Goal: Book appointment/travel/reservation

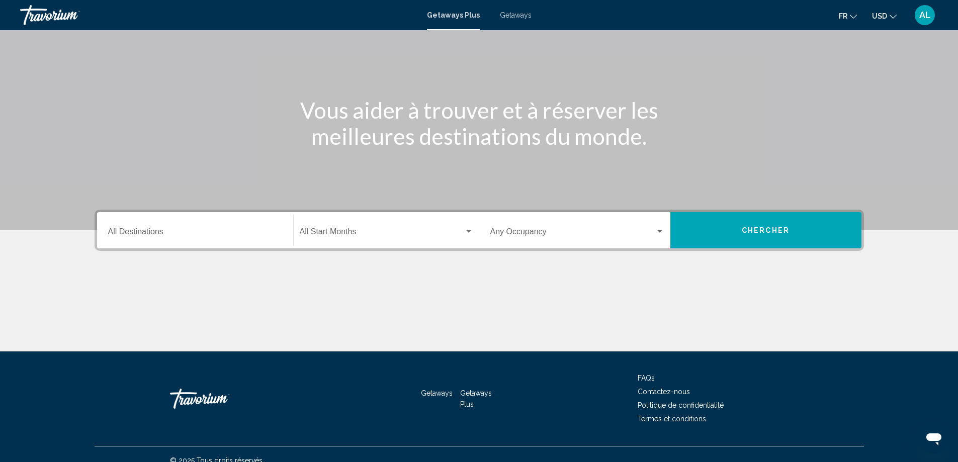
scroll to position [84, 0]
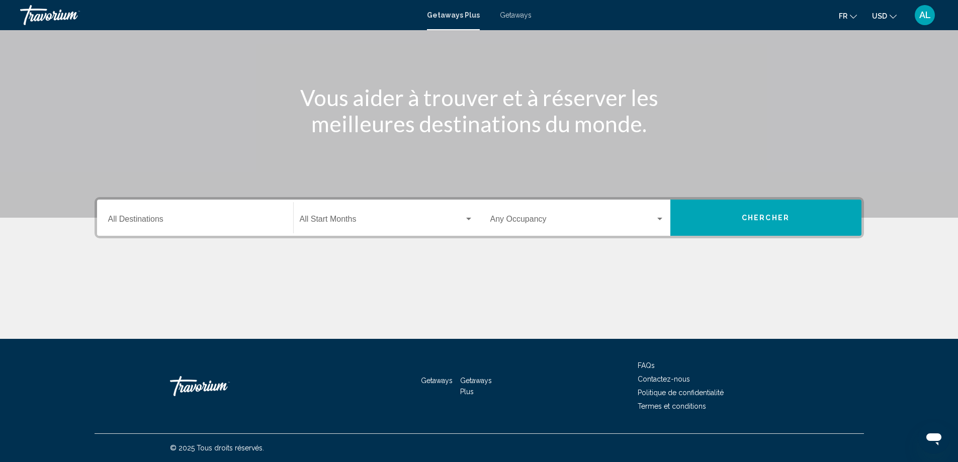
click at [472, 218] on div "Search widget" at bounding box center [468, 219] width 9 height 8
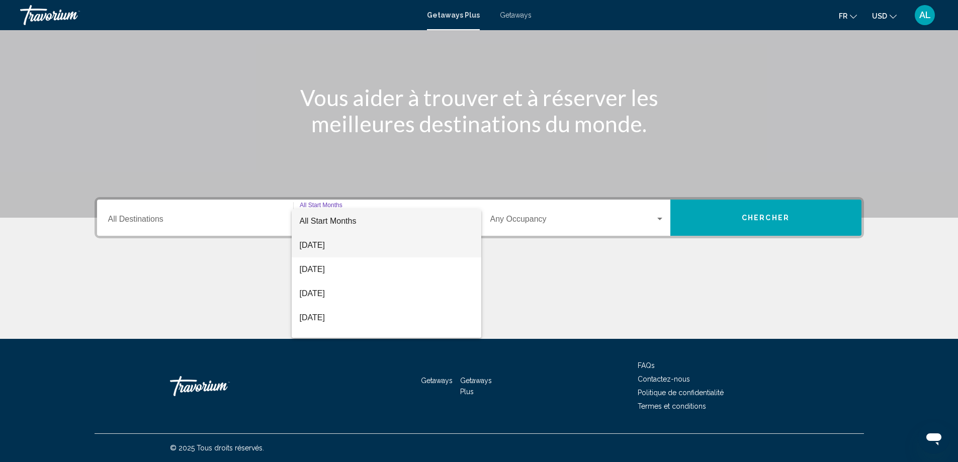
click at [313, 245] on span "[DATE]" at bounding box center [387, 245] width 174 height 24
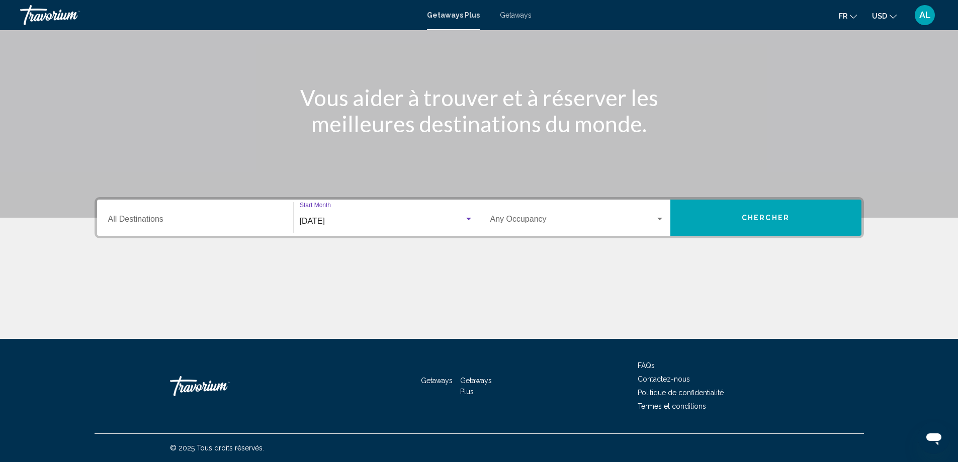
click at [747, 219] on span "Chercher" at bounding box center [766, 218] width 48 height 8
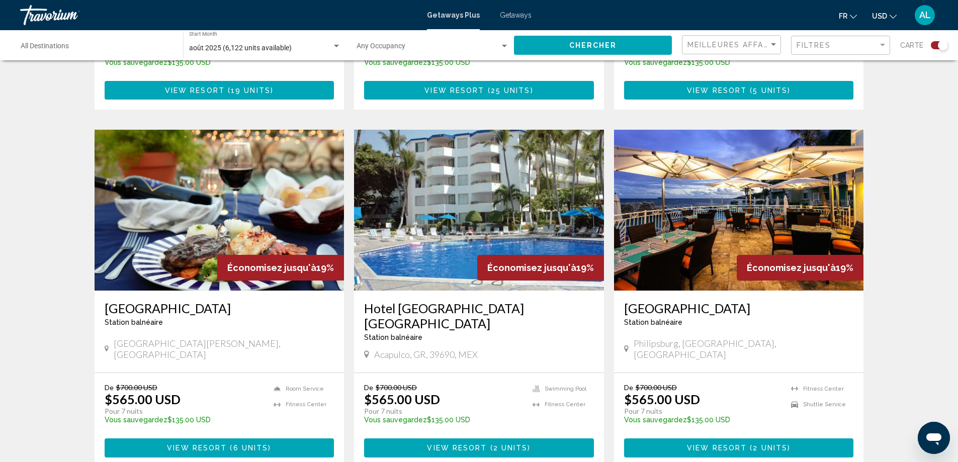
scroll to position [704, 0]
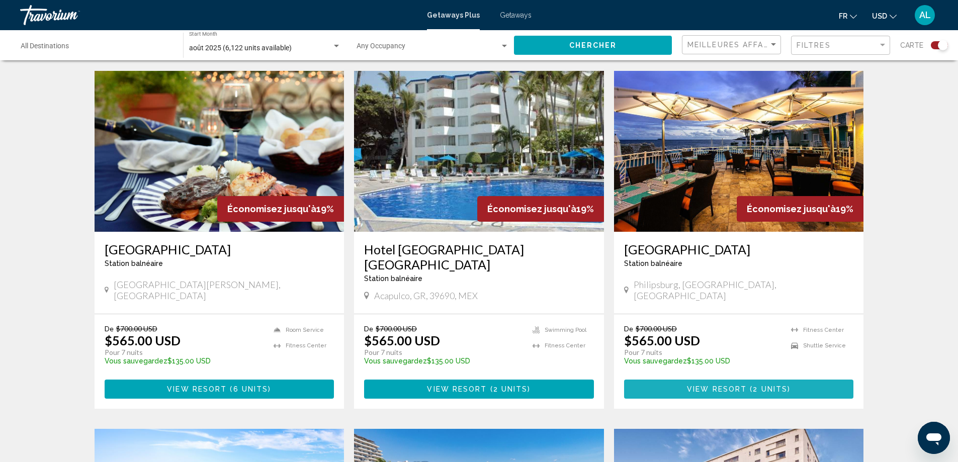
click at [741, 386] on span "View Resort" at bounding box center [717, 390] width 60 height 8
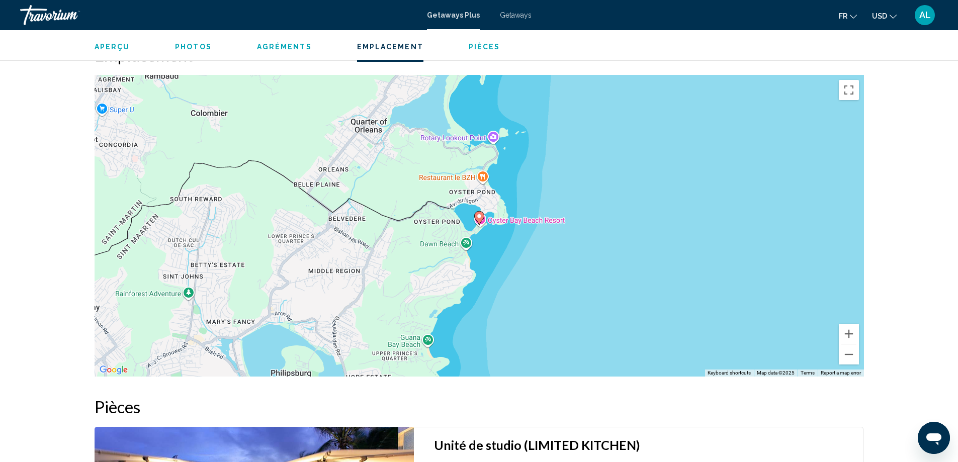
scroll to position [1005, 0]
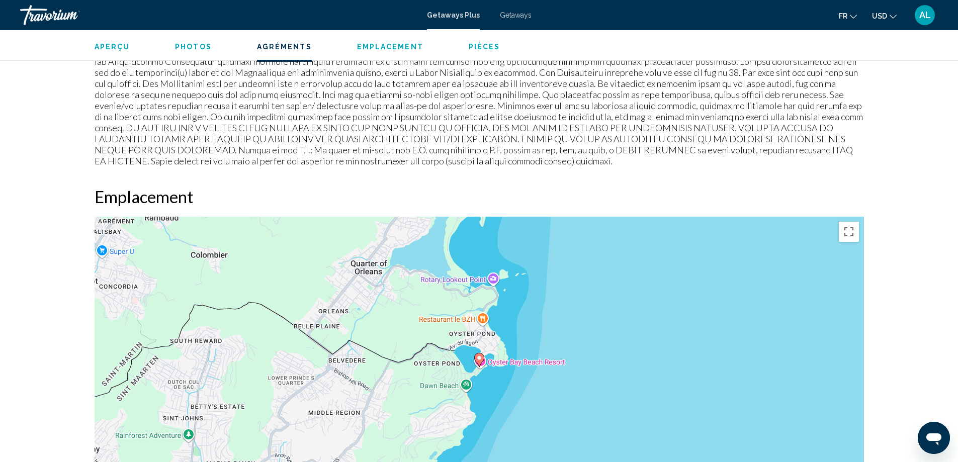
click at [894, 12] on mat-icon "Change currency" at bounding box center [893, 15] width 7 height 7
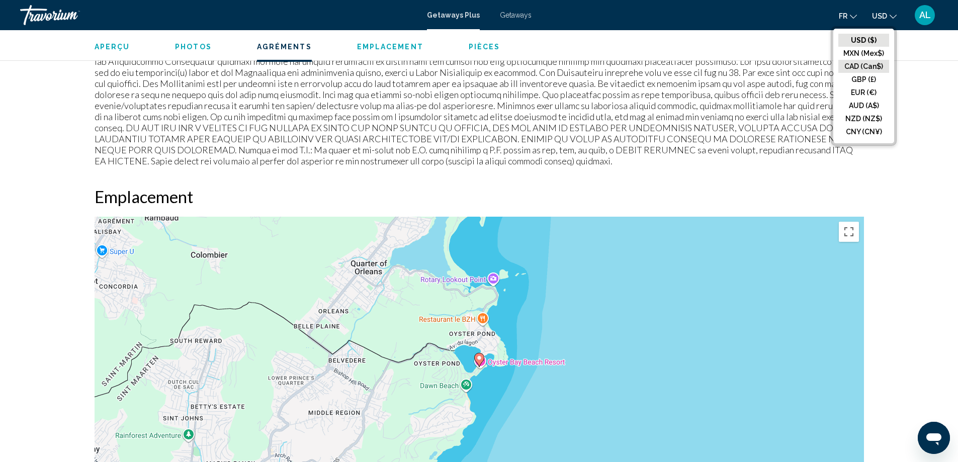
click at [859, 69] on button "CAD (Can$)" at bounding box center [863, 66] width 51 height 13
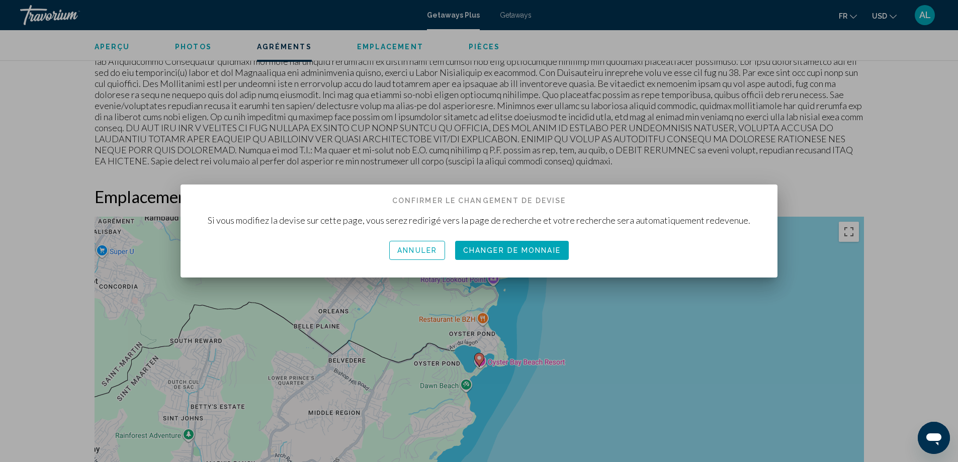
click at [507, 249] on span "Changer de monnaie" at bounding box center [512, 251] width 98 height 8
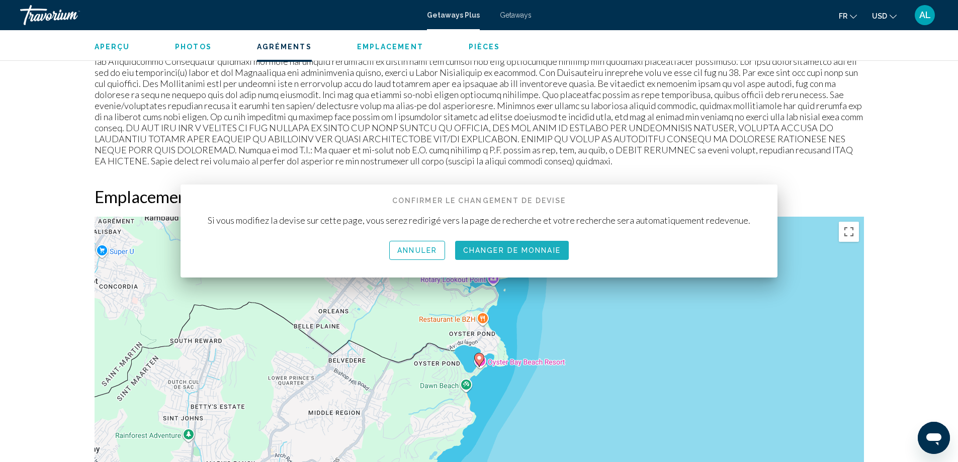
scroll to position [1005, 0]
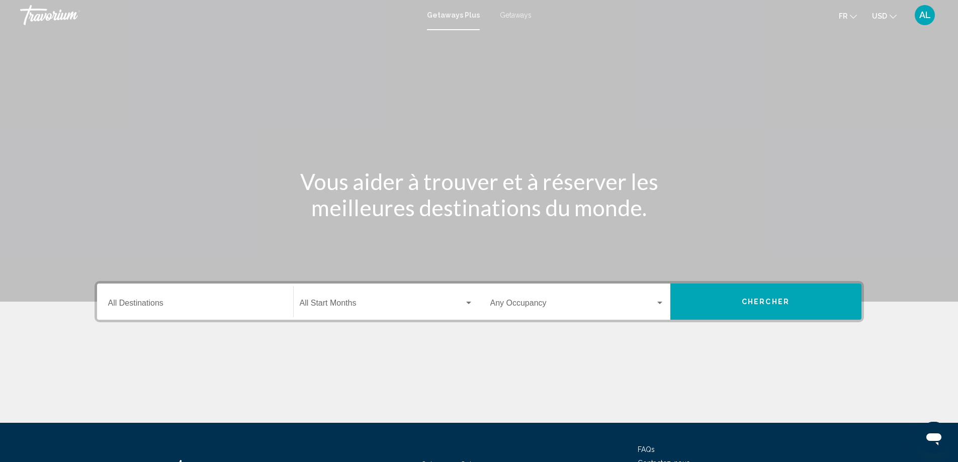
click at [894, 12] on mat-icon "Change currency" at bounding box center [893, 15] width 7 height 7
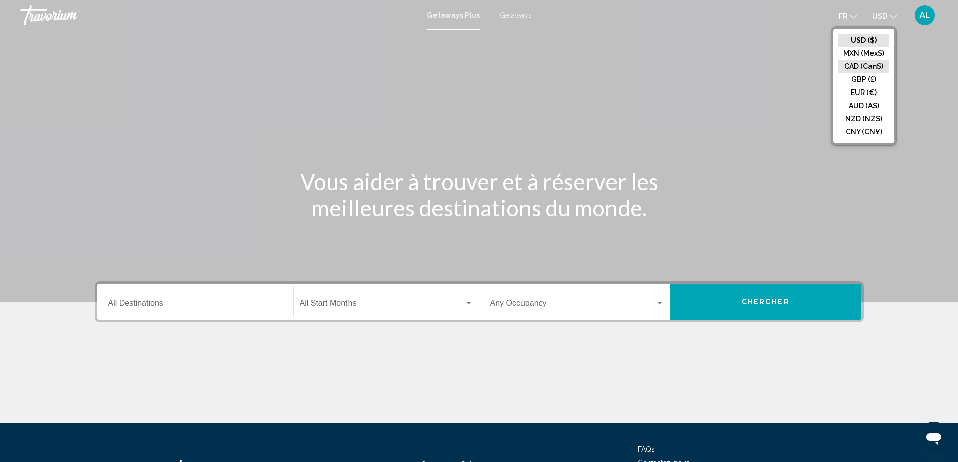
click at [863, 71] on button "CAD (Can$)" at bounding box center [863, 66] width 51 height 13
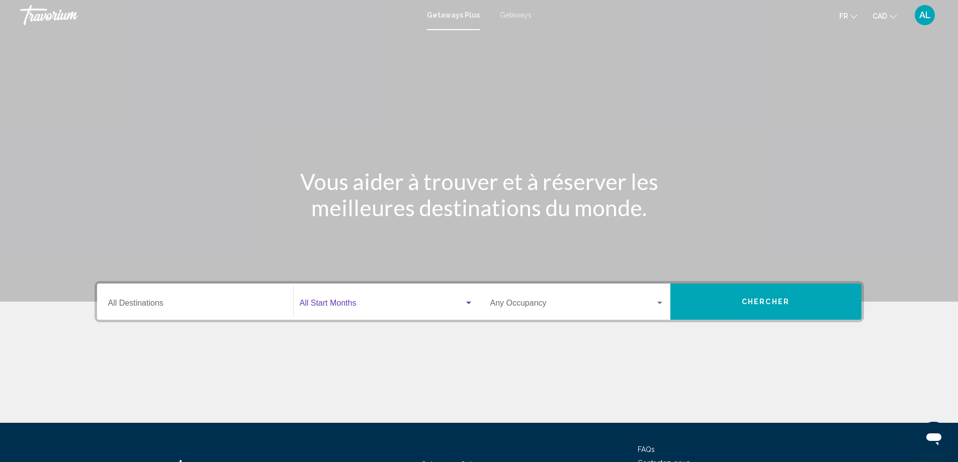
click at [466, 304] on div "Search widget" at bounding box center [468, 303] width 9 height 8
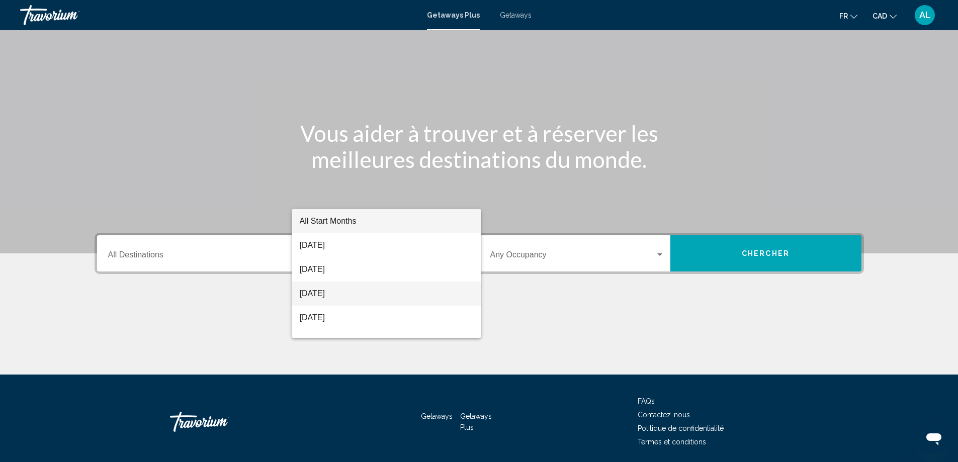
scroll to position [84, 0]
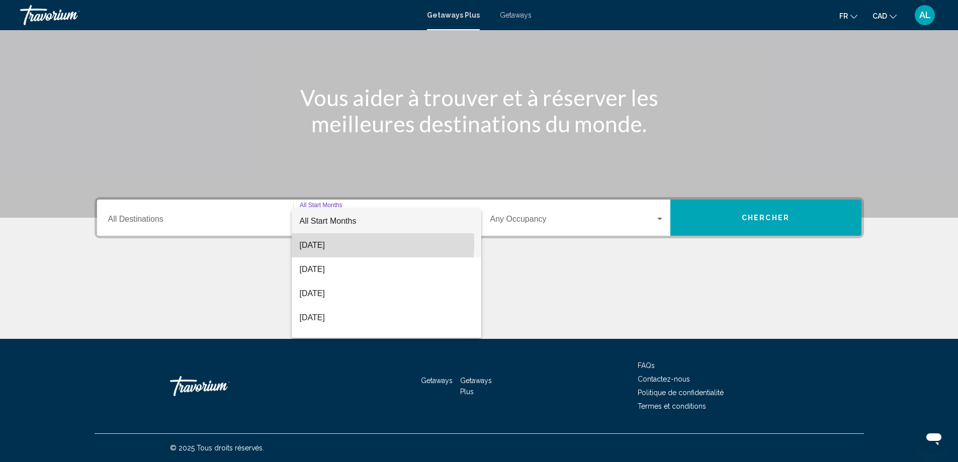
drag, startPoint x: 334, startPoint y: 244, endPoint x: 479, endPoint y: 247, distance: 145.4
click at [338, 244] on span "[DATE]" at bounding box center [387, 245] width 174 height 24
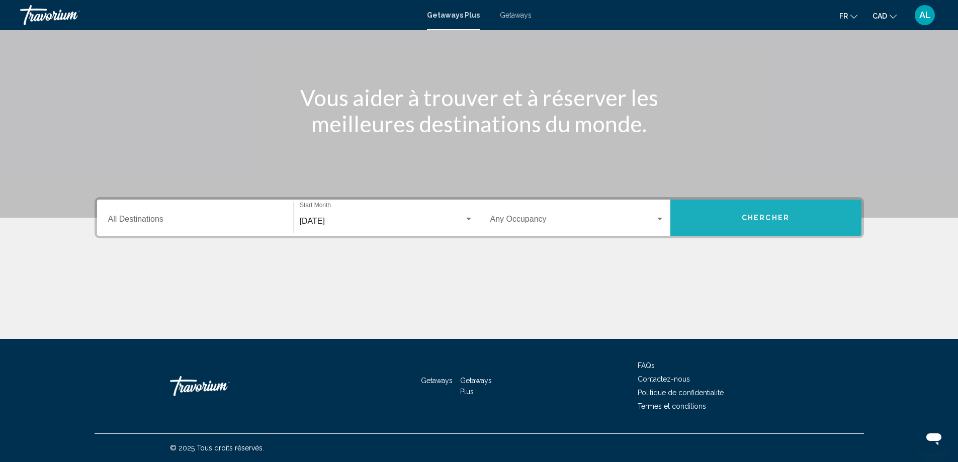
click at [789, 214] on span "Chercher" at bounding box center [766, 217] width 48 height 8
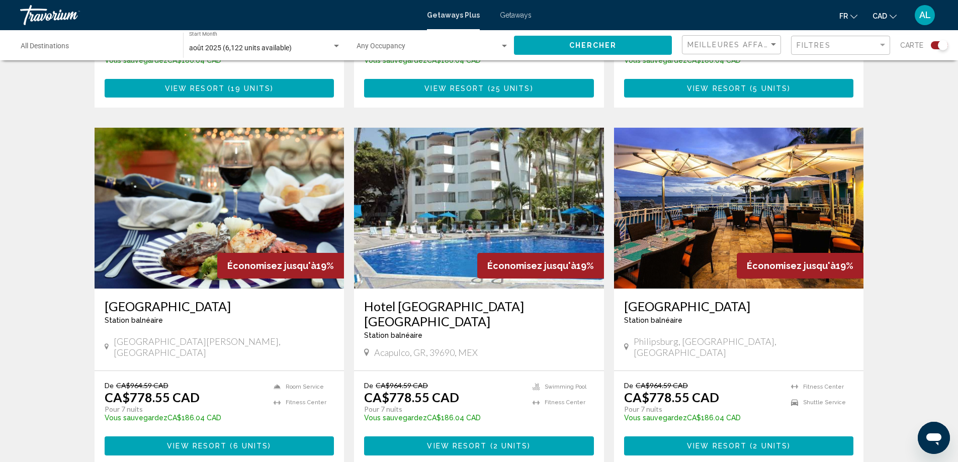
scroll to position [654, 0]
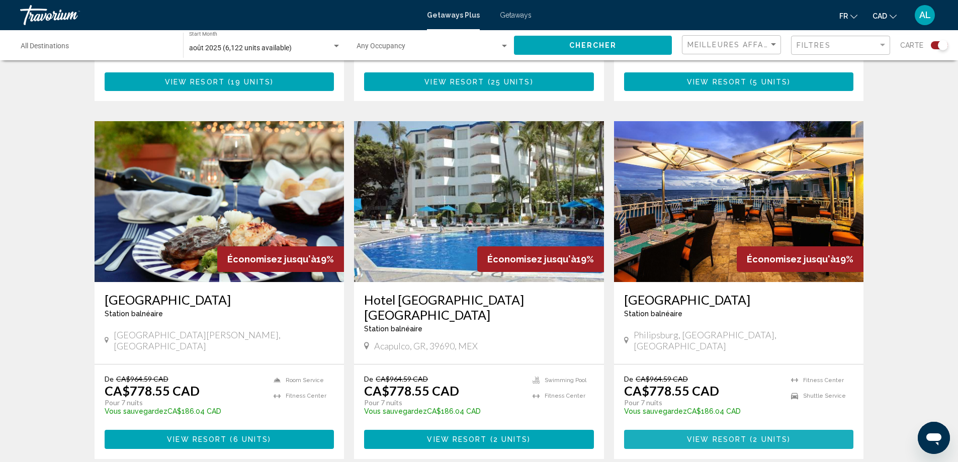
click at [715, 436] on span "View Resort" at bounding box center [717, 440] width 60 height 8
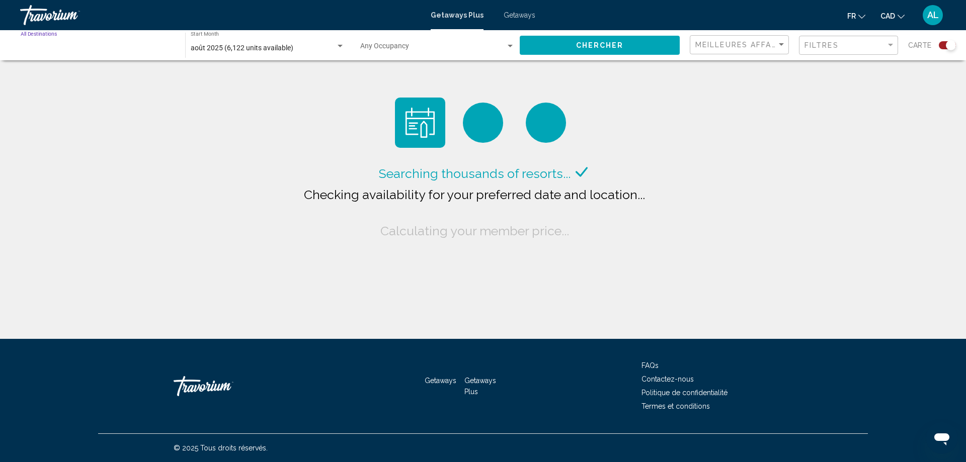
click at [79, 47] on input "Destination All Destinations" at bounding box center [98, 48] width 154 height 8
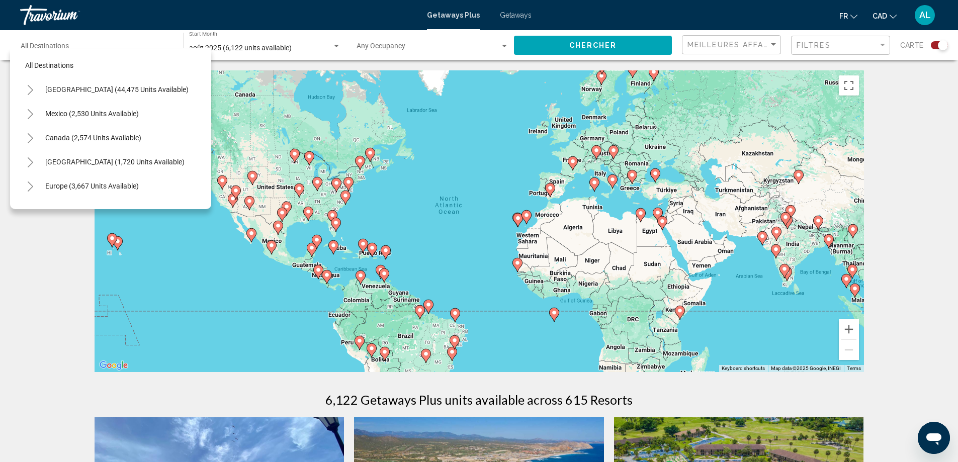
click at [60, 37] on div "Destination All Destinations" at bounding box center [97, 46] width 152 height 28
click at [338, 44] on div "Search widget" at bounding box center [336, 46] width 9 height 8
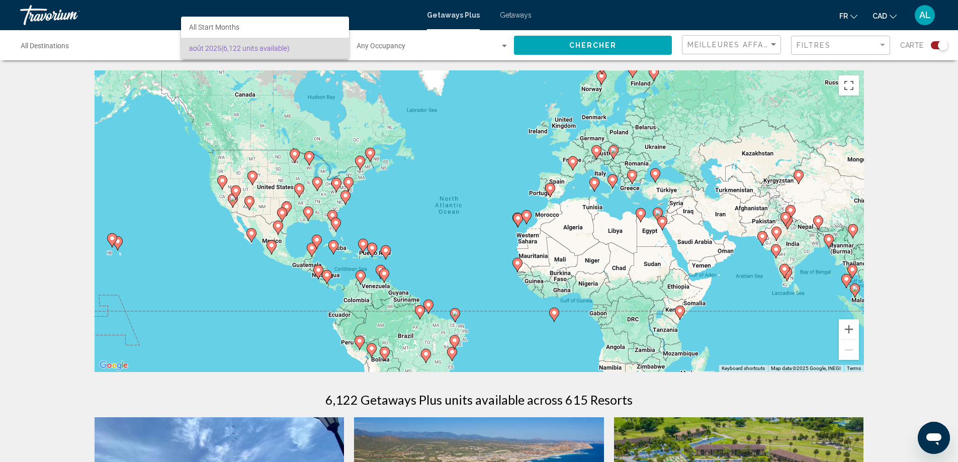
click at [413, 109] on div at bounding box center [479, 231] width 958 height 462
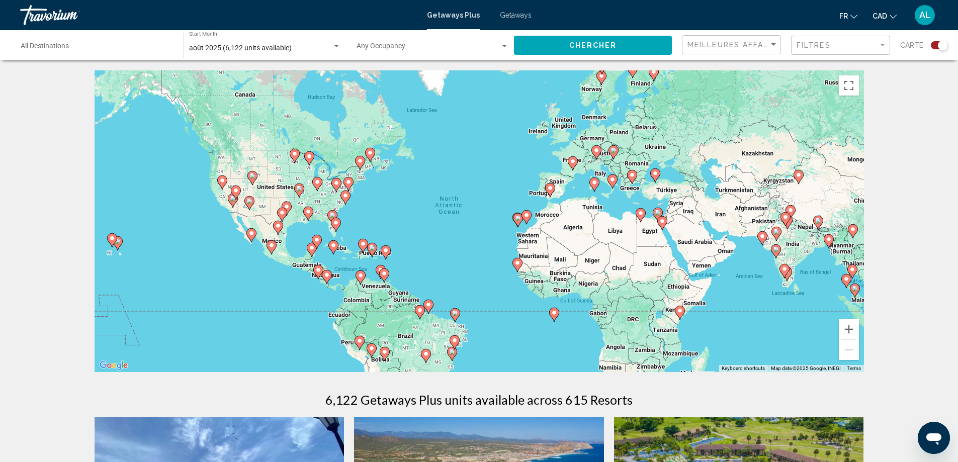
click at [332, 45] on div "Search widget" at bounding box center [336, 46] width 9 height 8
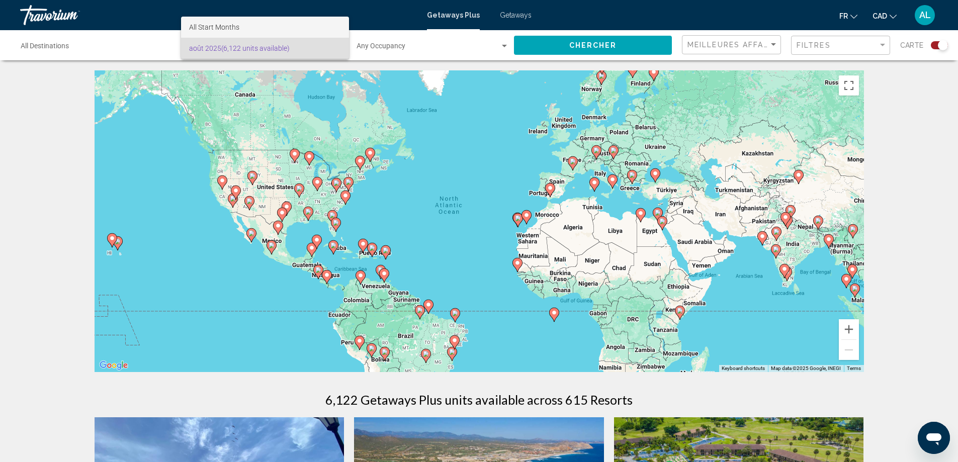
click at [314, 28] on span "All Start Months" at bounding box center [265, 27] width 152 height 21
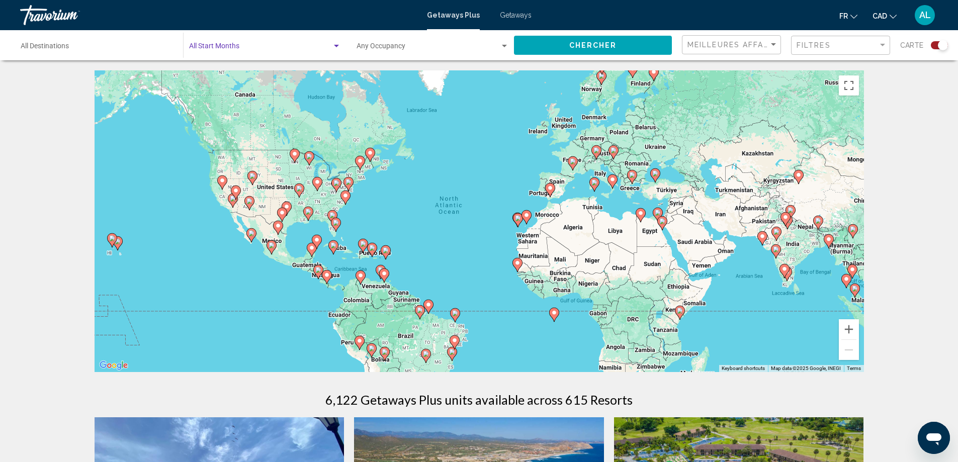
click at [337, 48] on div "Search widget" at bounding box center [336, 46] width 9 height 8
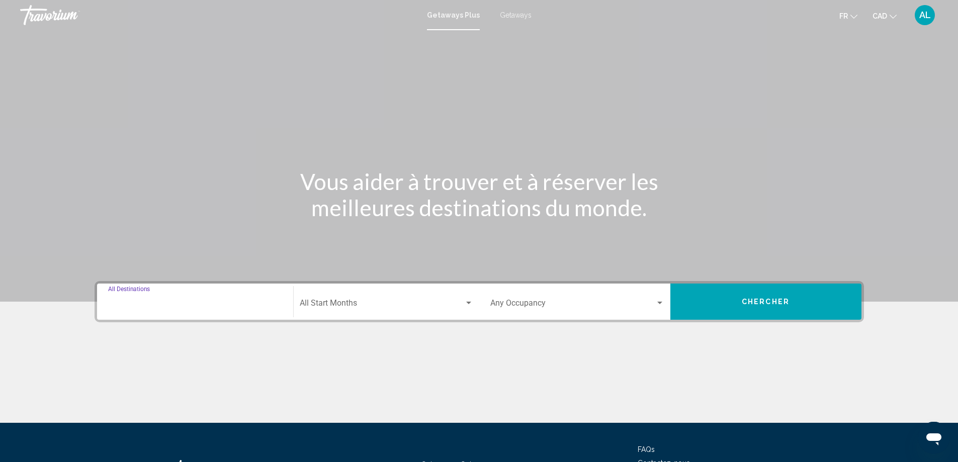
click at [277, 303] on input "Destination All Destinations" at bounding box center [195, 305] width 174 height 9
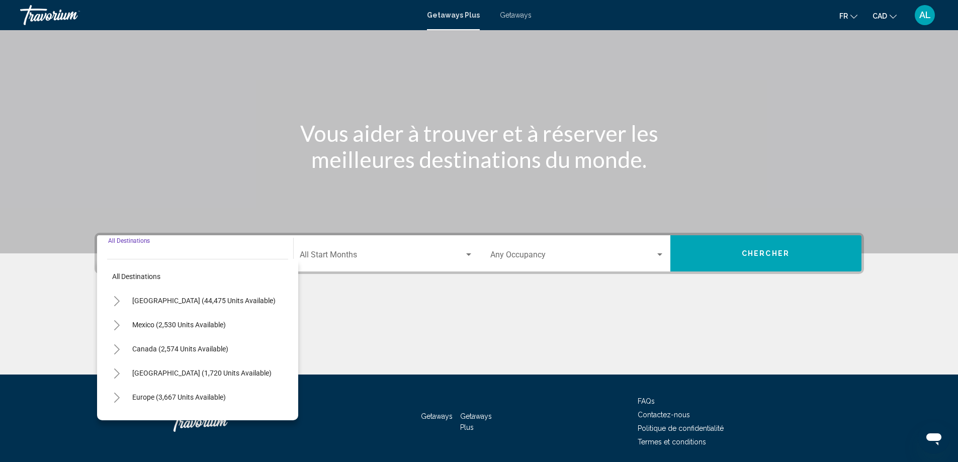
scroll to position [84, 0]
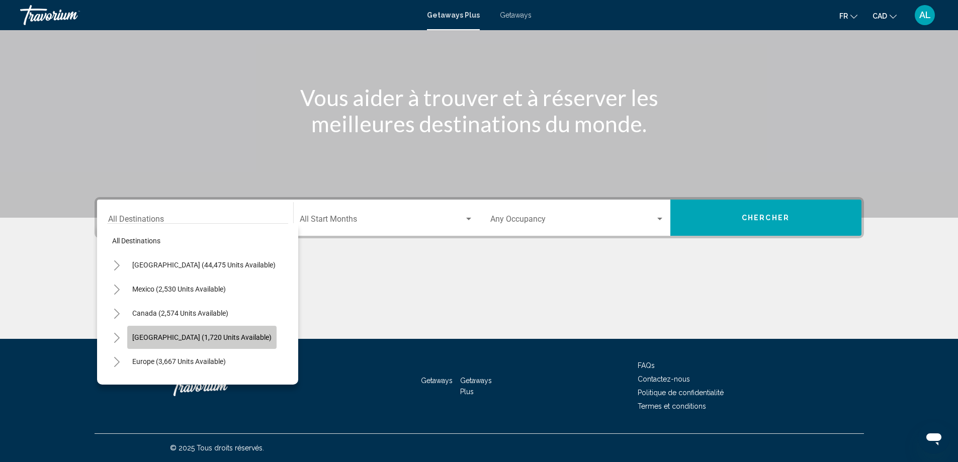
click at [236, 338] on span "Caribbean & Atlantic Islands (1,720 units available)" at bounding box center [201, 337] width 139 height 8
type input "**********"
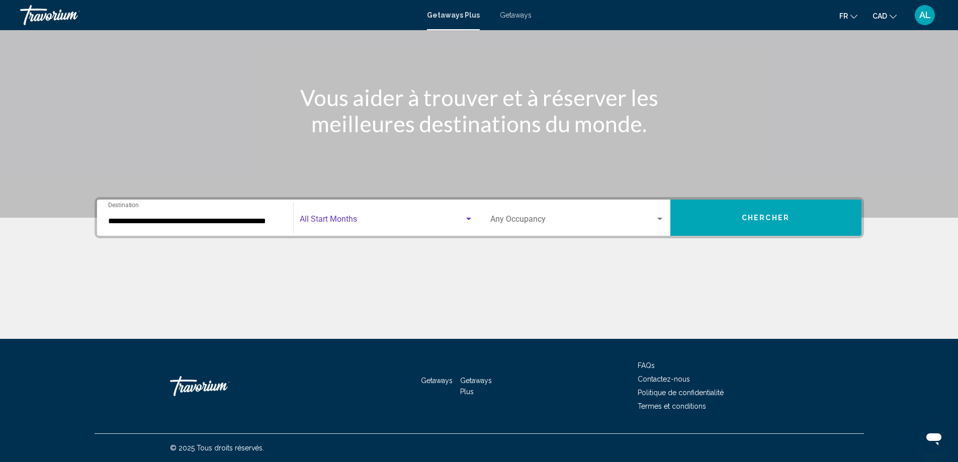
click at [354, 217] on span "Search widget" at bounding box center [382, 221] width 164 height 9
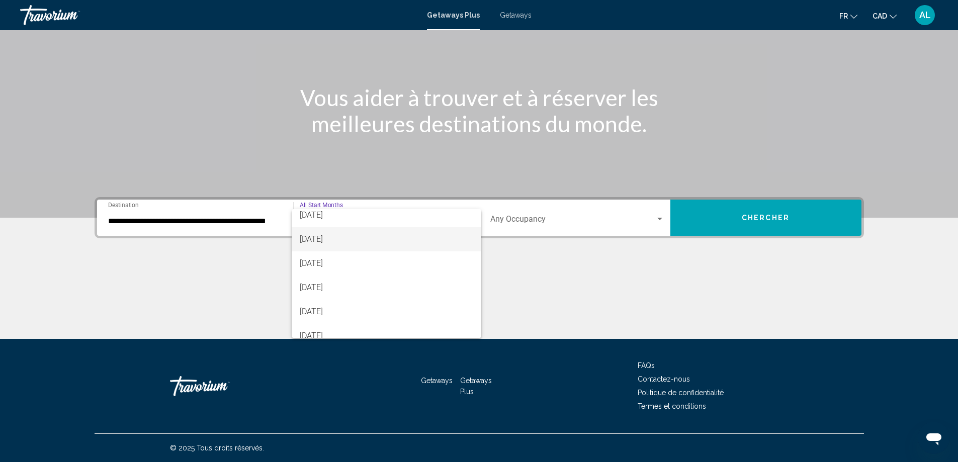
scroll to position [101, 0]
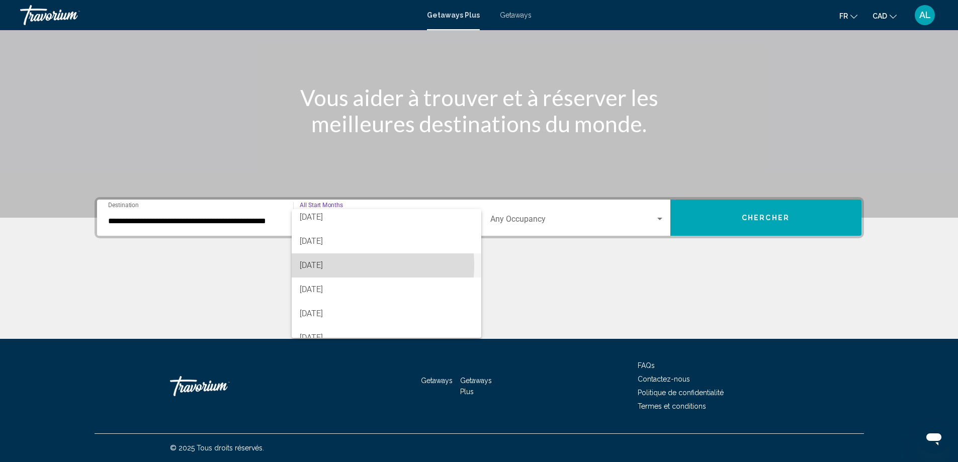
click at [349, 265] on span "[DATE]" at bounding box center [387, 265] width 174 height 24
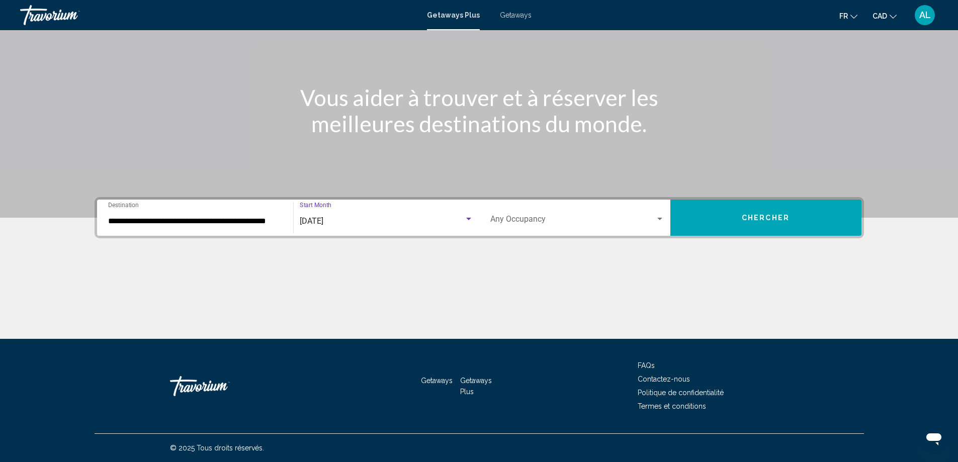
click at [787, 217] on span "Chercher" at bounding box center [766, 218] width 48 height 8
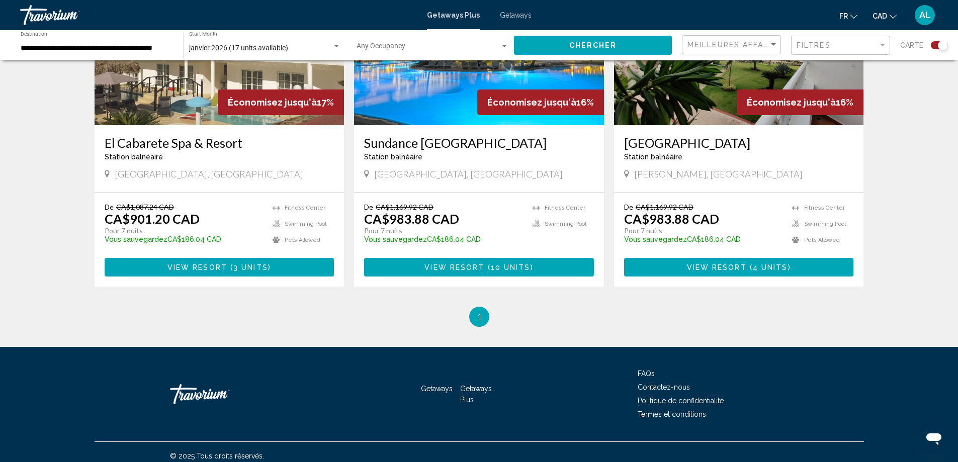
scroll to position [461, 0]
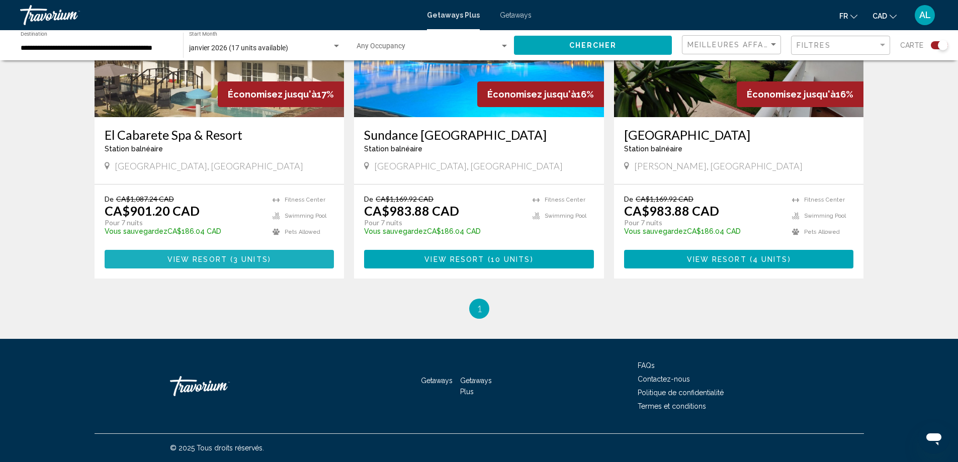
click at [221, 254] on button "View Resort ( 3 units )" at bounding box center [220, 259] width 230 height 19
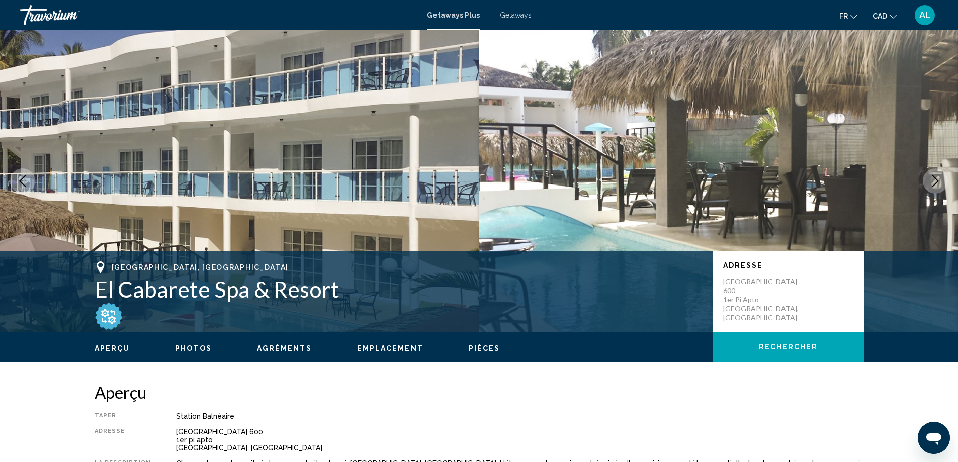
click at [929, 179] on icon "Next image" at bounding box center [935, 181] width 12 height 12
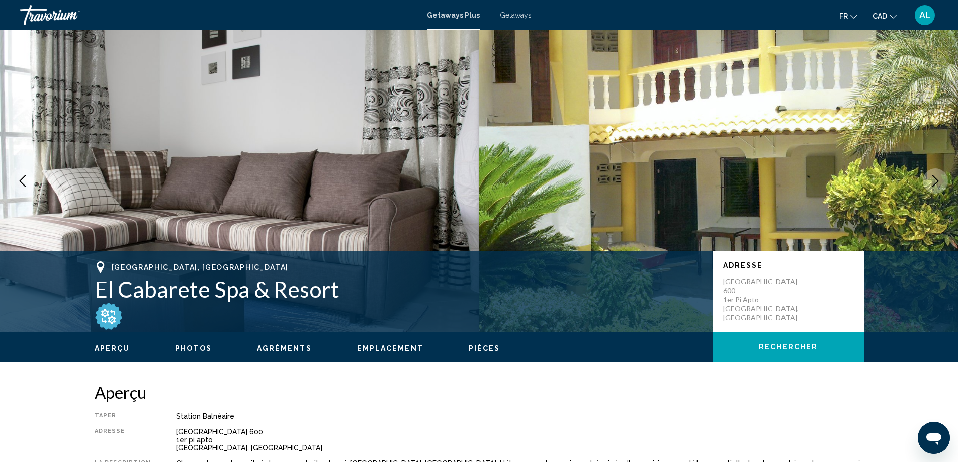
click at [929, 179] on icon "Next image" at bounding box center [935, 181] width 12 height 12
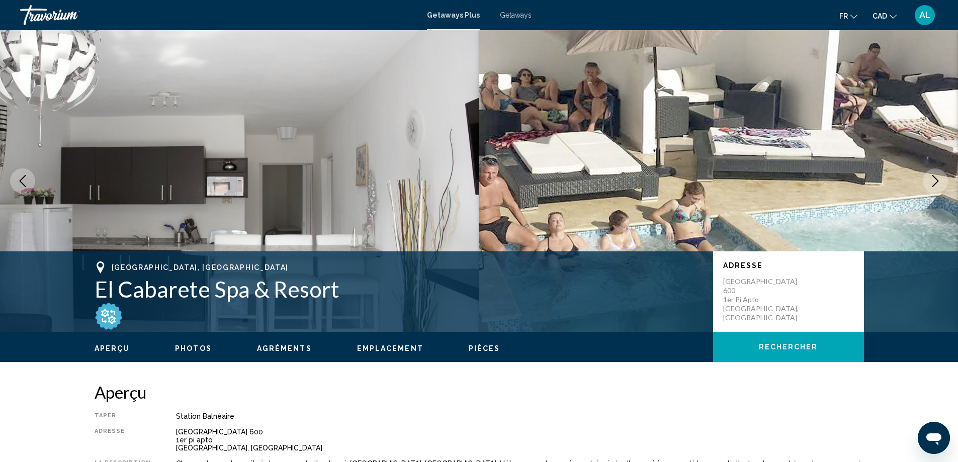
click at [929, 179] on icon "Next image" at bounding box center [935, 181] width 12 height 12
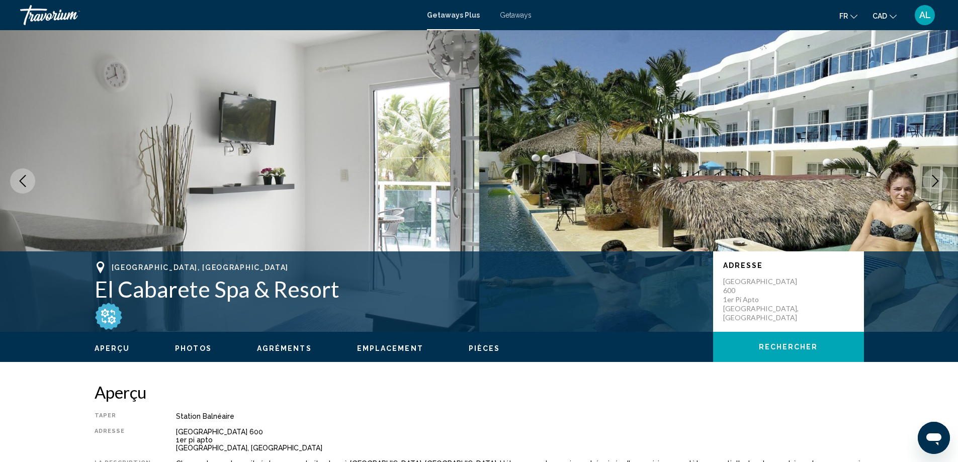
click at [929, 179] on icon "Next image" at bounding box center [935, 181] width 12 height 12
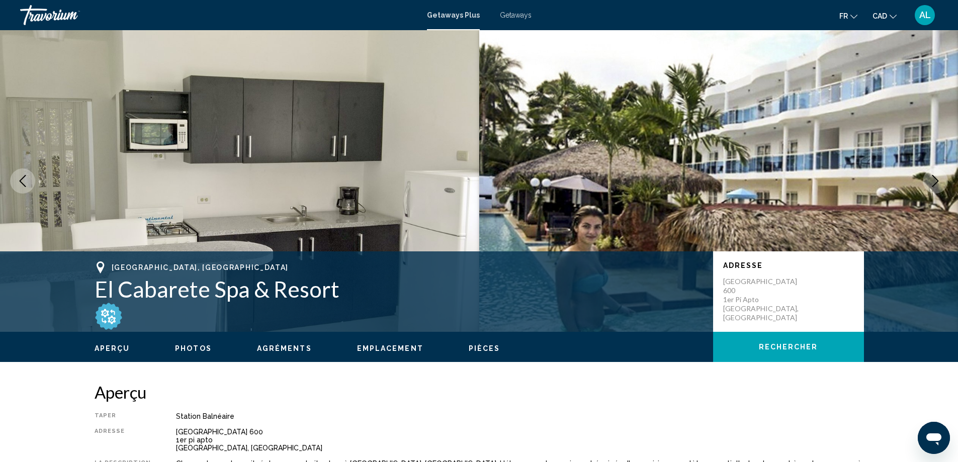
click at [929, 179] on icon "Next image" at bounding box center [935, 181] width 12 height 12
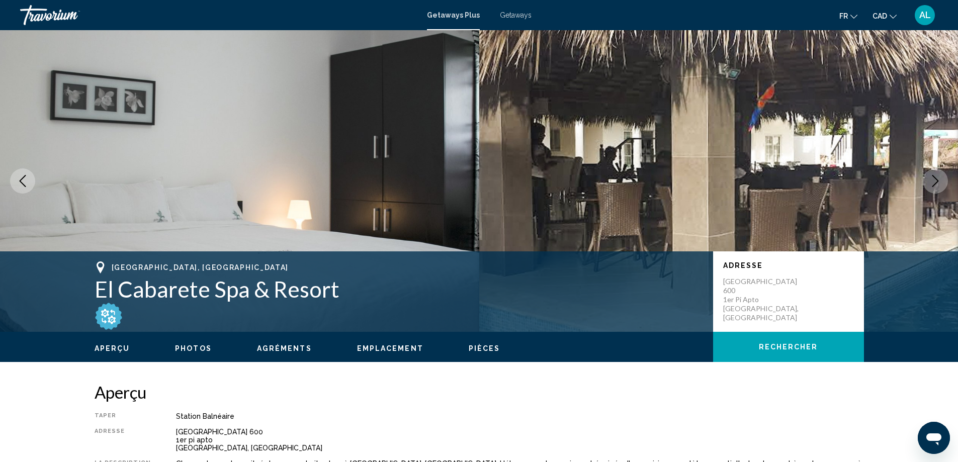
click at [929, 179] on icon "Next image" at bounding box center [935, 181] width 12 height 12
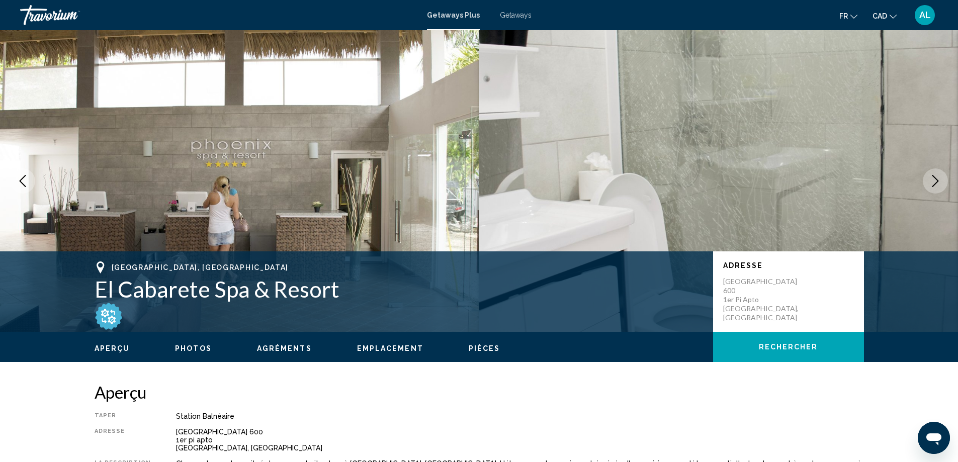
click at [929, 179] on icon "Next image" at bounding box center [935, 181] width 12 height 12
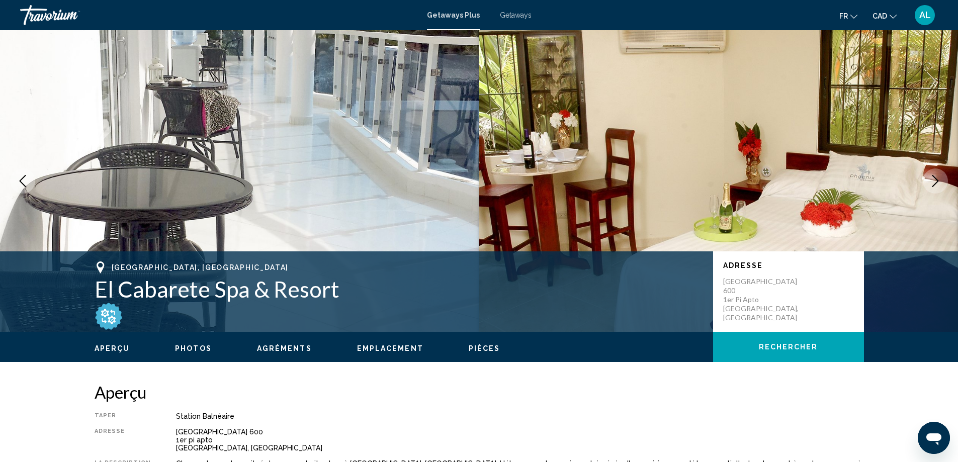
click at [929, 179] on icon "Next image" at bounding box center [935, 181] width 12 height 12
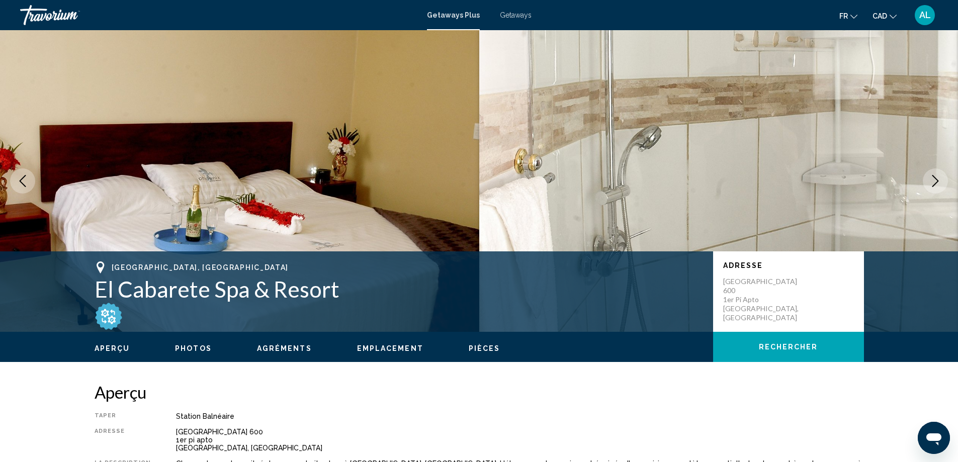
click at [929, 179] on icon "Next image" at bounding box center [935, 181] width 12 height 12
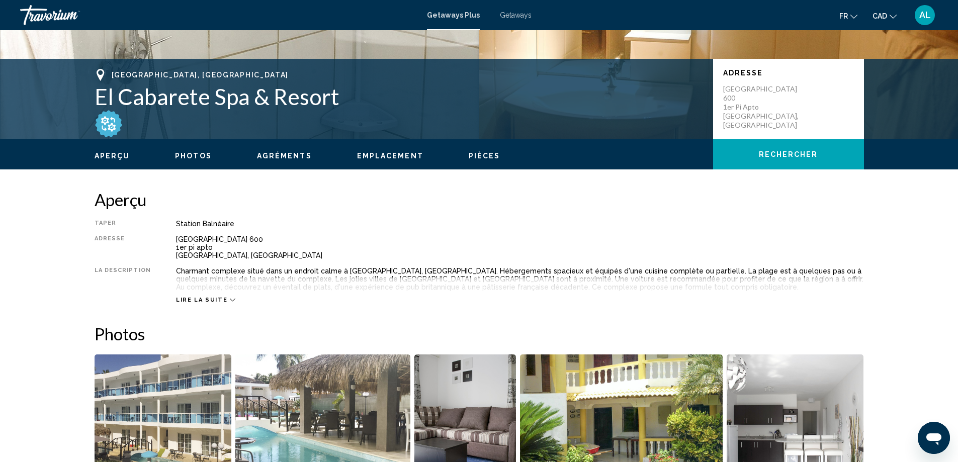
scroll to position [201, 0]
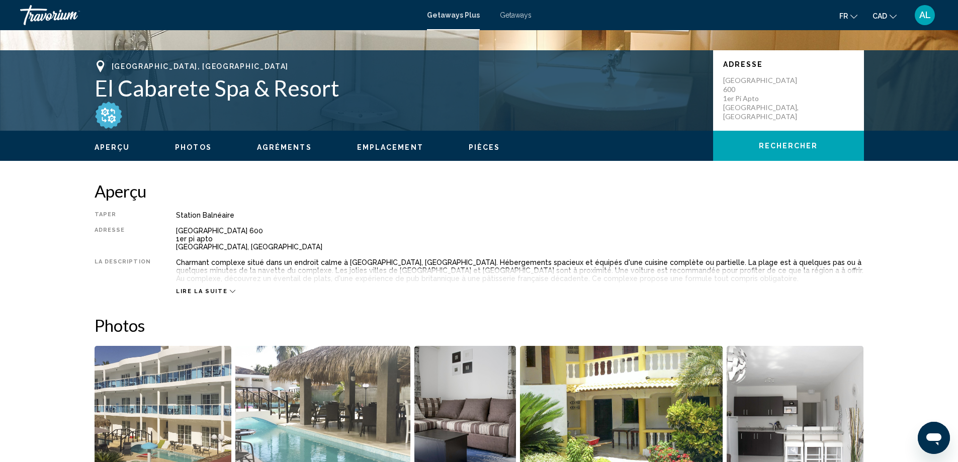
click at [208, 292] on span "Lire la suite" at bounding box center [201, 291] width 51 height 7
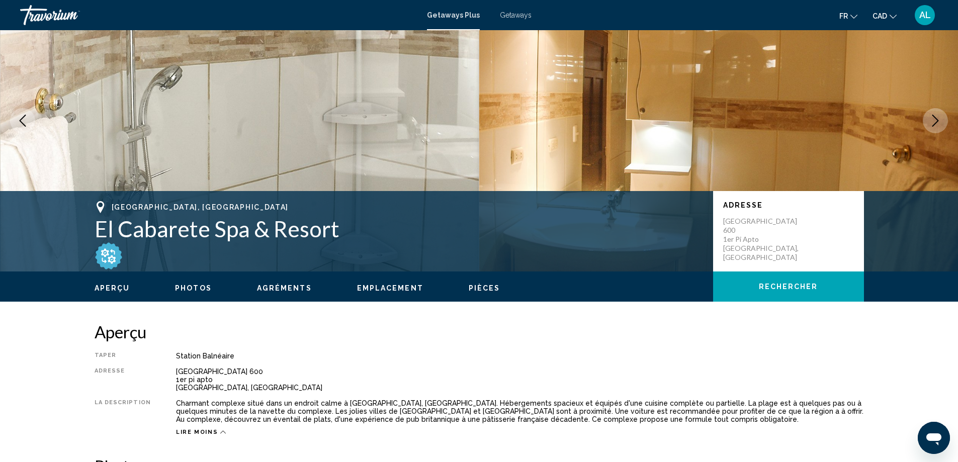
scroll to position [0, 0]
